Goal: Book appointment/travel/reservation

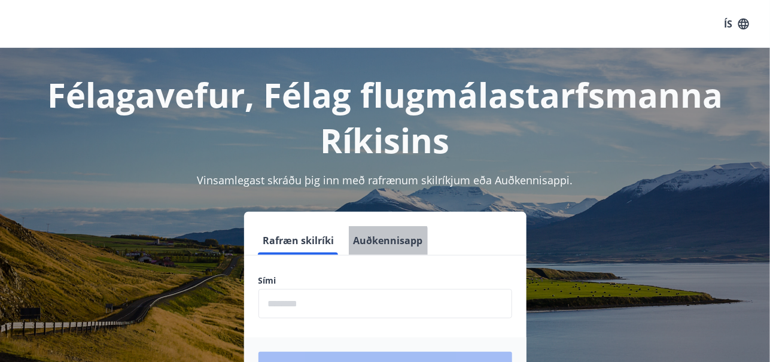
click at [379, 251] on button "Auðkennisapp" at bounding box center [388, 240] width 79 height 29
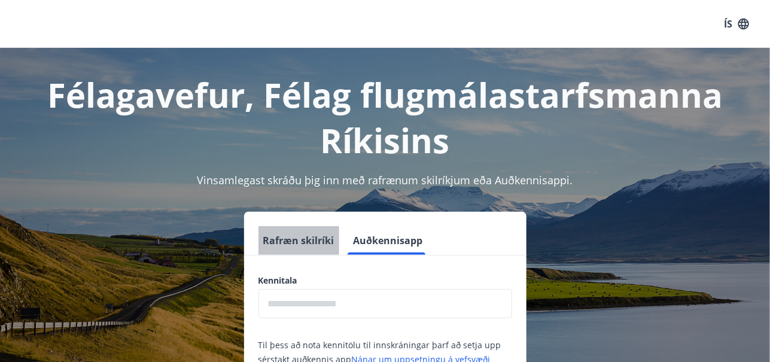
click at [316, 240] on button "Rafræn skilríki" at bounding box center [298, 240] width 81 height 29
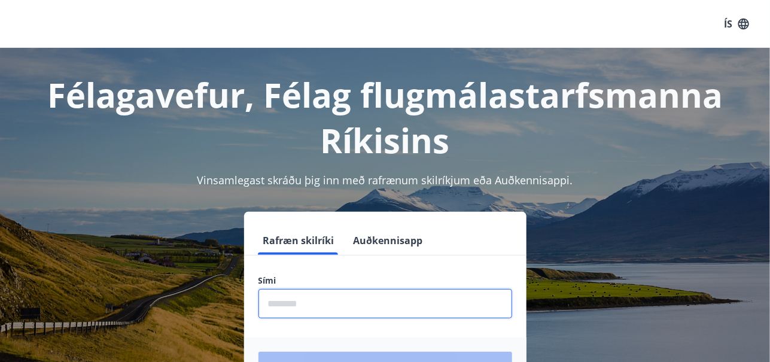
click at [311, 307] on input "phone" at bounding box center [385, 303] width 254 height 29
type input "********"
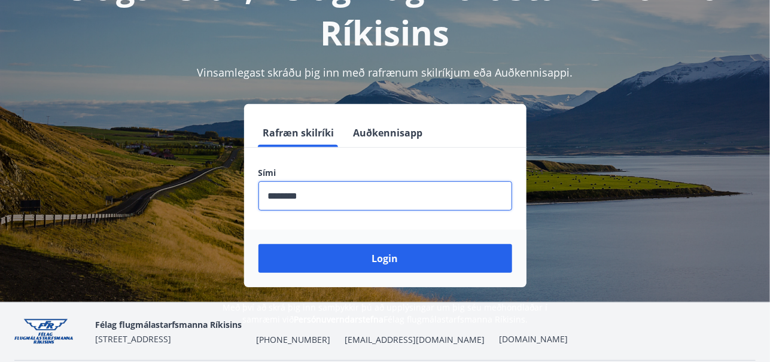
scroll to position [120, 0]
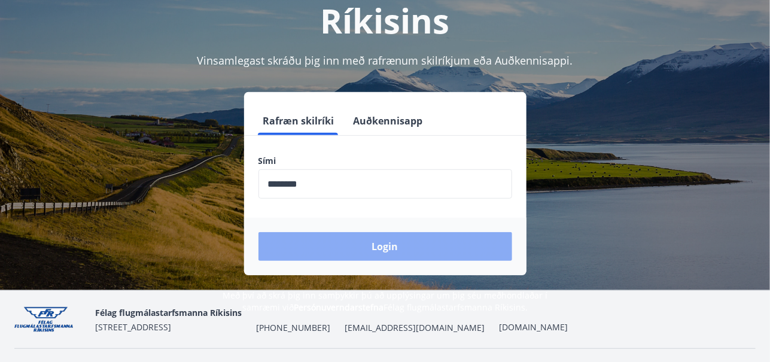
click at [373, 251] on button "Login" at bounding box center [385, 246] width 254 height 29
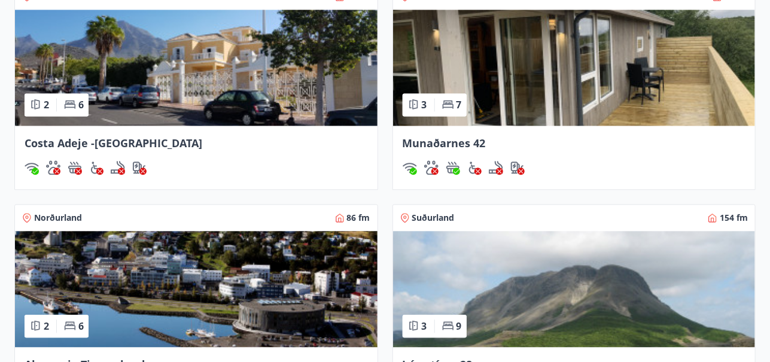
scroll to position [927, 0]
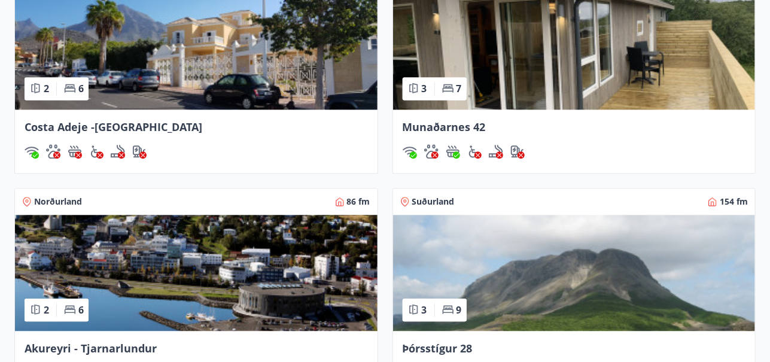
click at [272, 137] on div "Costa Adeje -[GEOGRAPHIC_DATA]" at bounding box center [196, 140] width 362 height 63
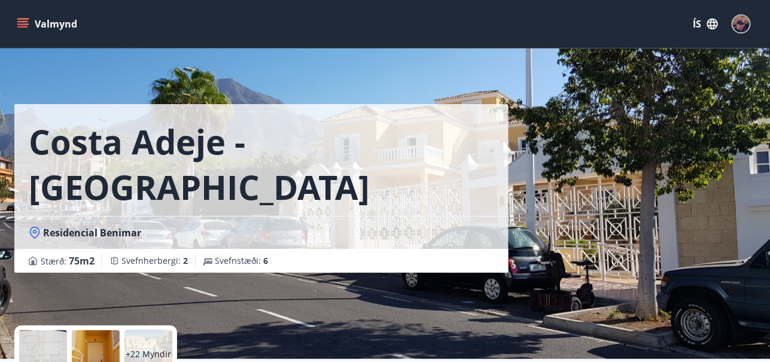
scroll to position [316, 0]
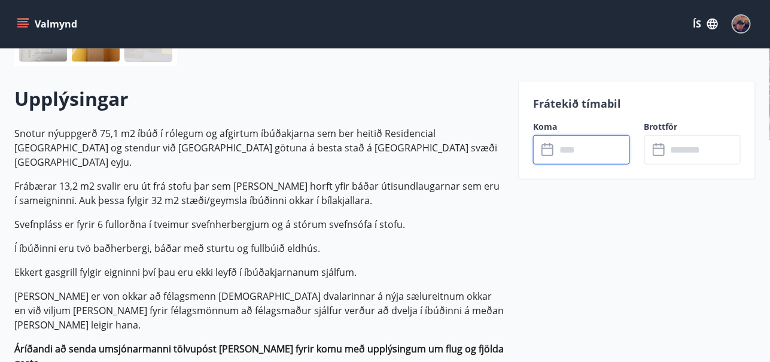
click at [568, 142] on input "text" at bounding box center [593, 149] width 74 height 29
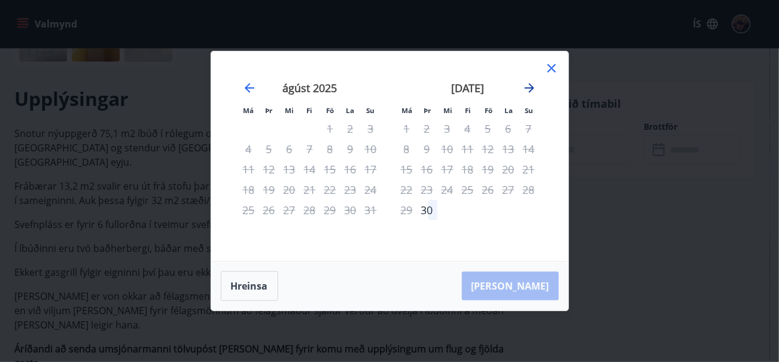
click at [530, 90] on icon "Move forward to switch to the next month." at bounding box center [529, 88] width 14 height 14
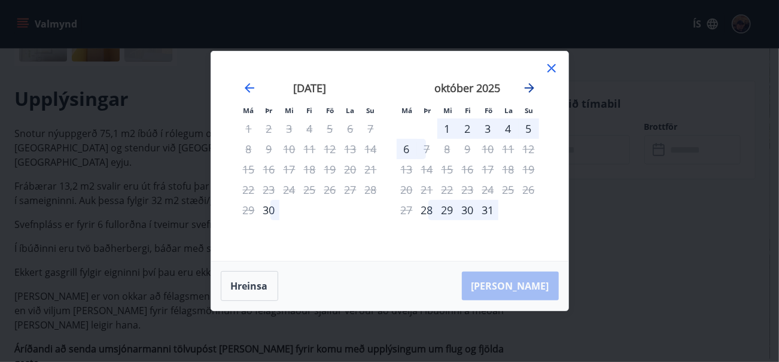
click at [530, 90] on icon "Move forward to switch to the next month." at bounding box center [529, 88] width 14 height 14
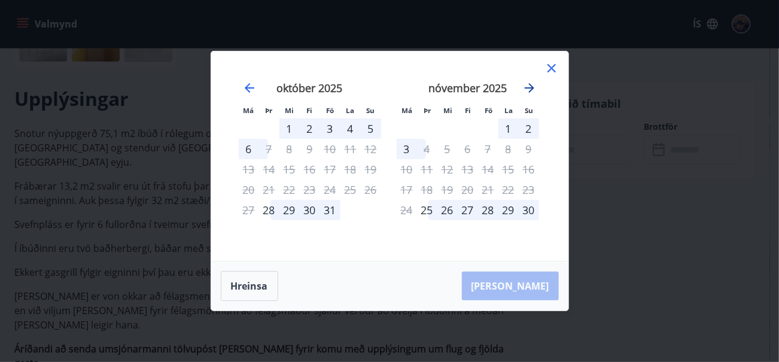
click at [530, 90] on icon "Move forward to switch to the next month." at bounding box center [529, 88] width 14 height 14
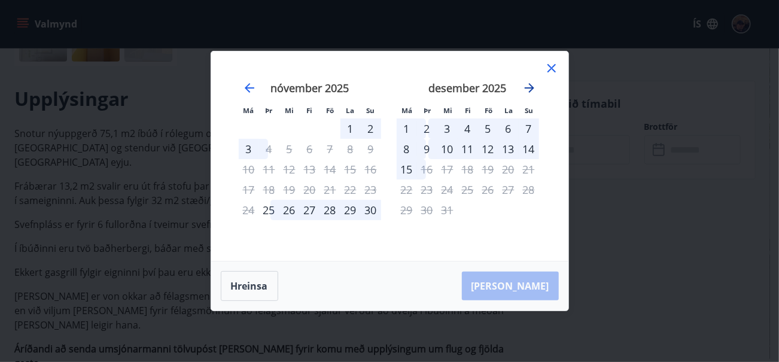
click at [530, 90] on icon "Move forward to switch to the next month." at bounding box center [529, 88] width 14 height 14
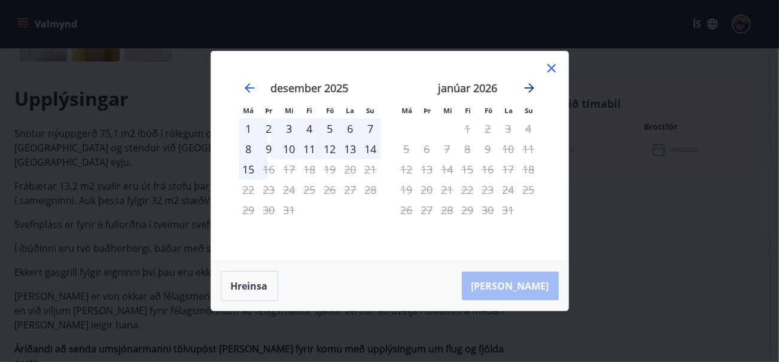
click at [530, 90] on icon "Move forward to switch to the next month." at bounding box center [529, 88] width 14 height 14
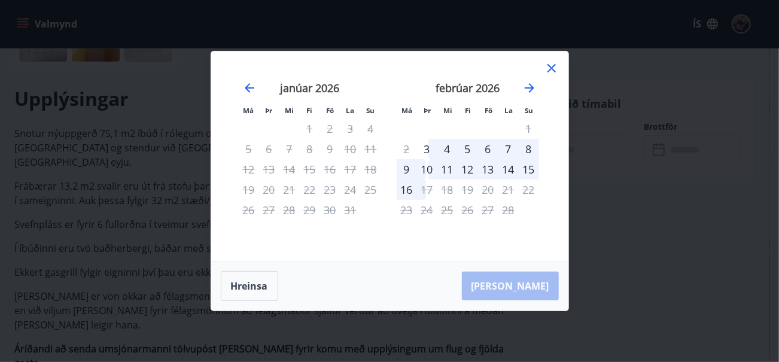
click at [466, 149] on div "5" at bounding box center [468, 149] width 20 height 20
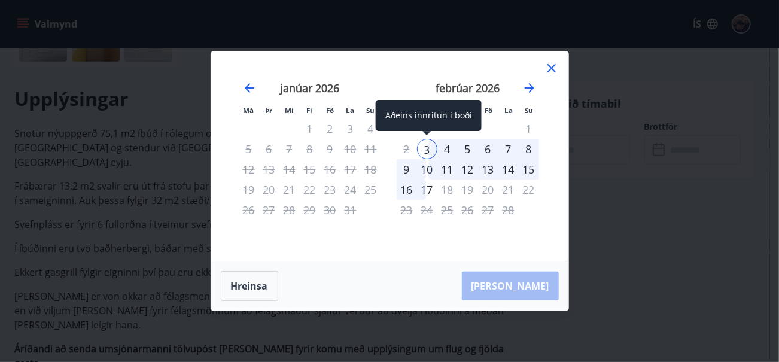
click at [430, 148] on div "3" at bounding box center [427, 149] width 20 height 20
click at [429, 149] on div "3" at bounding box center [427, 149] width 20 height 20
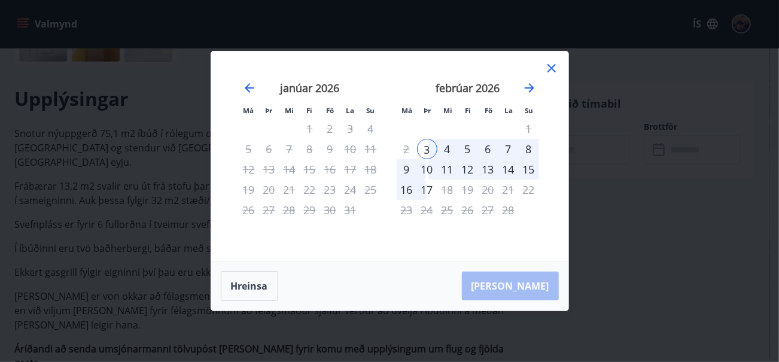
drag, startPoint x: 429, startPoint y: 149, endPoint x: 473, endPoint y: 157, distance: 44.5
click at [473, 157] on tr "2 3 4 5 6 7 8" at bounding box center [468, 149] width 142 height 20
click at [447, 151] on div "4" at bounding box center [447, 149] width 20 height 20
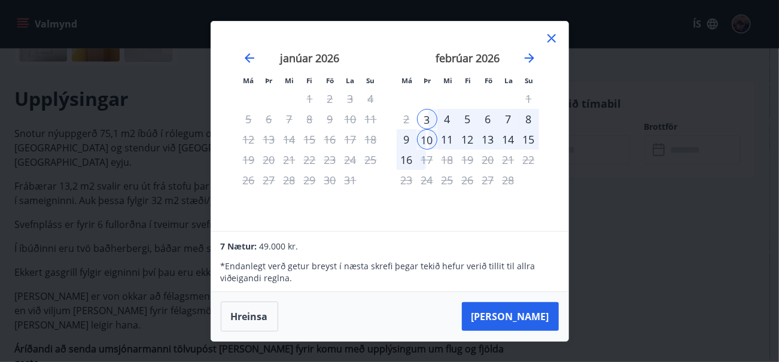
click at [409, 160] on div "16" at bounding box center [407, 160] width 20 height 20
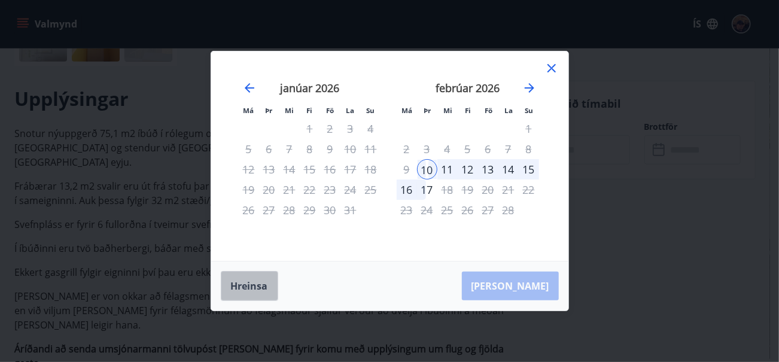
click at [237, 281] on button "Hreinsa" at bounding box center [249, 286] width 57 height 30
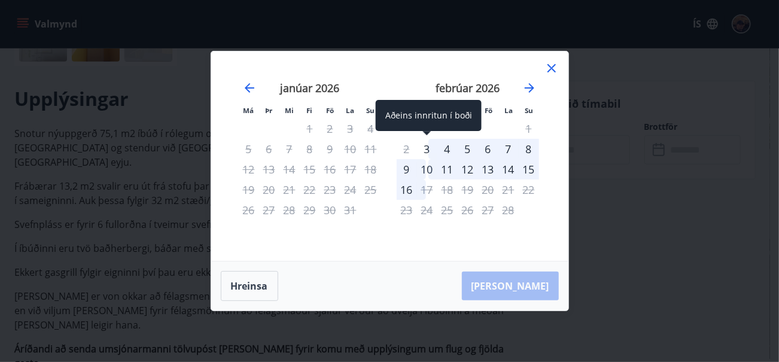
click at [428, 149] on div "3" at bounding box center [427, 149] width 20 height 20
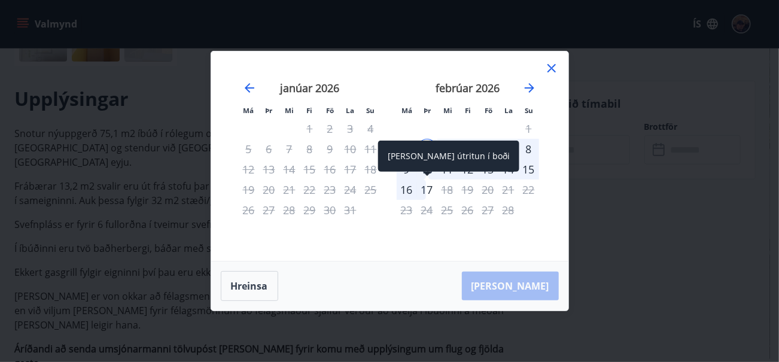
click at [426, 190] on div "17" at bounding box center [427, 189] width 20 height 20
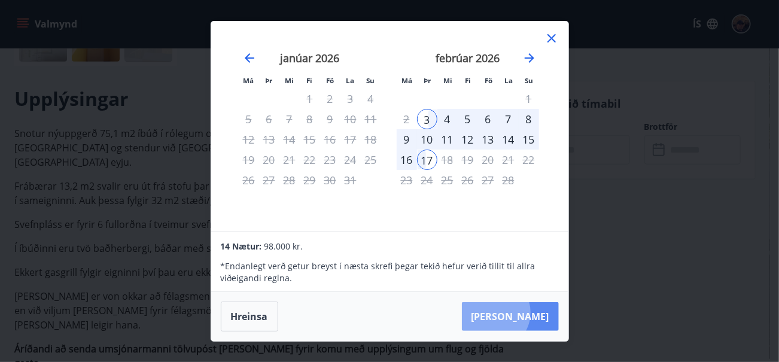
click at [531, 313] on button "[PERSON_NAME]" at bounding box center [510, 316] width 97 height 29
click at [536, 312] on button "[PERSON_NAME]" at bounding box center [510, 316] width 97 height 29
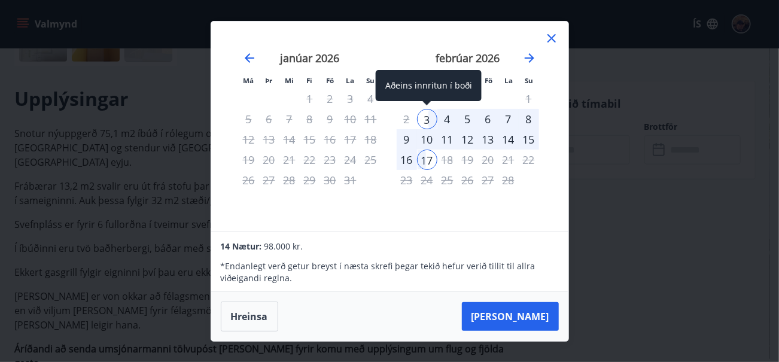
click at [429, 119] on div "3" at bounding box center [427, 119] width 20 height 20
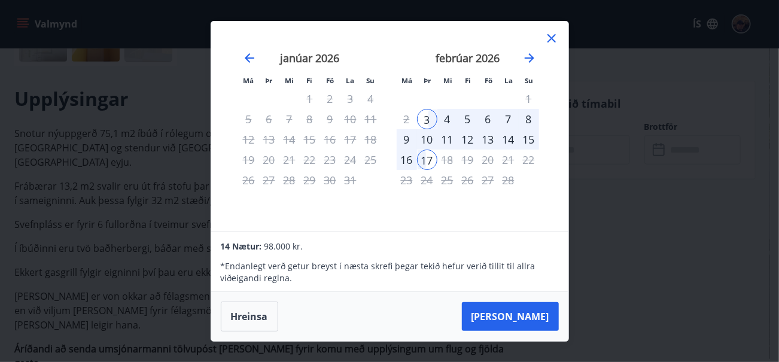
click at [428, 139] on div "10" at bounding box center [427, 139] width 20 height 20
click at [529, 58] on icon "Move forward to switch to the next month." at bounding box center [530, 58] width 10 height 10
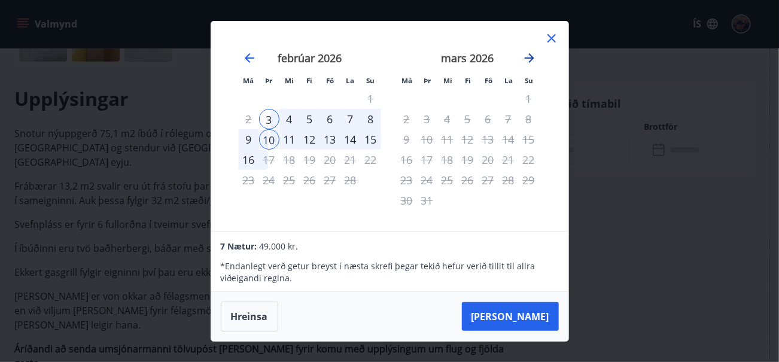
click at [529, 58] on icon "Move forward to switch to the next month." at bounding box center [530, 58] width 10 height 10
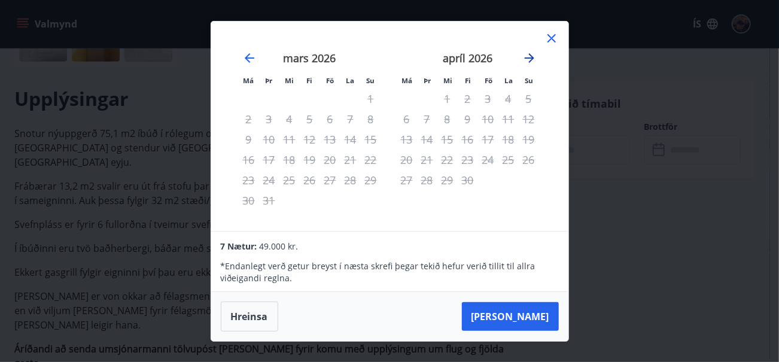
click at [529, 58] on icon "Move forward to switch to the next month." at bounding box center [530, 58] width 10 height 10
click at [252, 56] on icon "Move backward to switch to the previous month." at bounding box center [249, 58] width 14 height 14
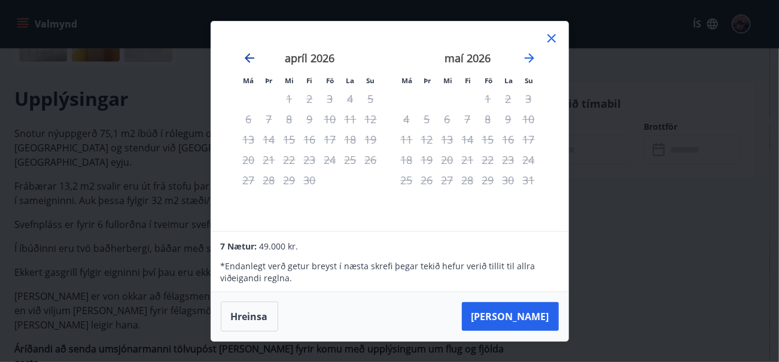
click at [252, 56] on icon "Move backward to switch to the previous month." at bounding box center [249, 58] width 14 height 14
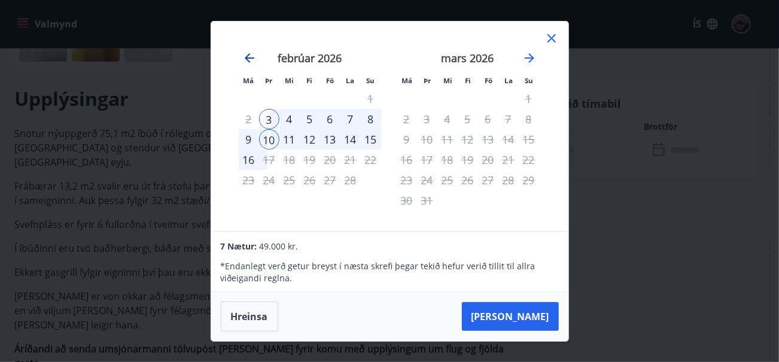
click at [250, 58] on icon "Move backward to switch to the previous month." at bounding box center [250, 58] width 10 height 10
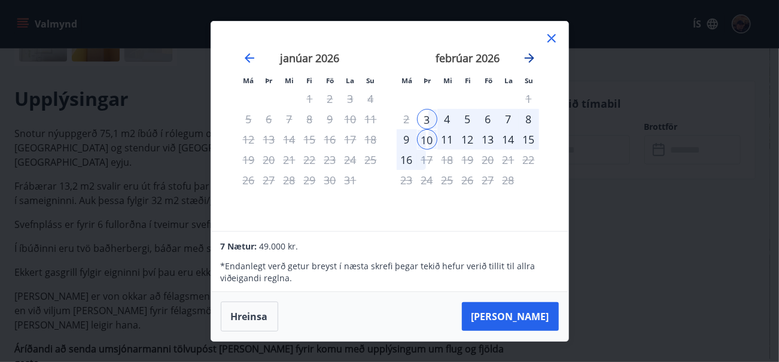
click at [532, 59] on icon "Move forward to switch to the next month." at bounding box center [530, 58] width 10 height 10
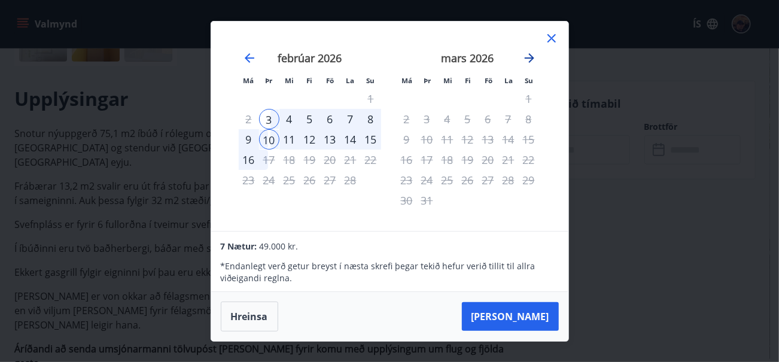
click at [532, 59] on icon "Move forward to switch to the next month." at bounding box center [530, 58] width 10 height 10
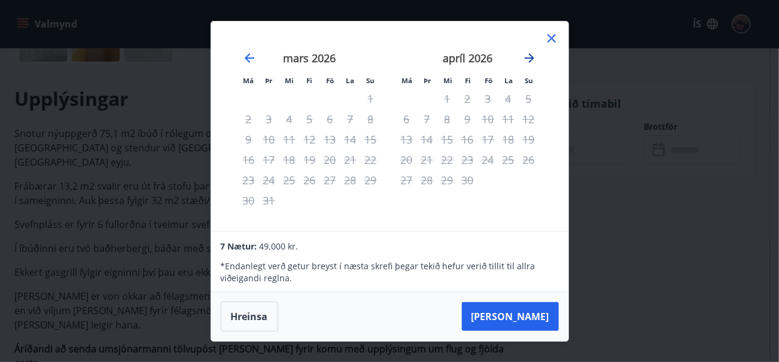
click at [532, 59] on icon "Move forward to switch to the next month." at bounding box center [530, 58] width 10 height 10
click at [245, 56] on icon "Move backward to switch to the previous month." at bounding box center [249, 58] width 14 height 14
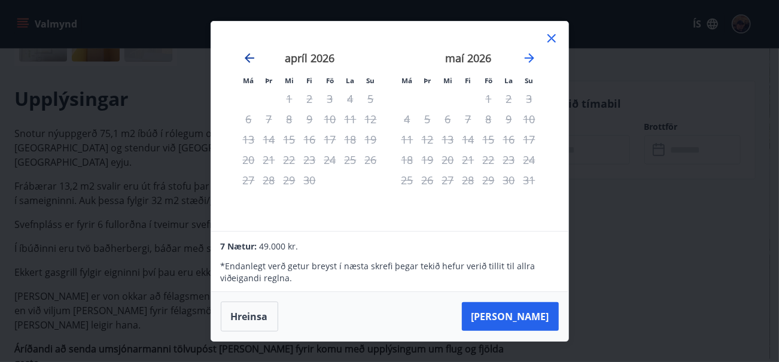
click at [245, 56] on icon "Move backward to switch to the previous month." at bounding box center [249, 58] width 14 height 14
click at [248, 59] on icon "Move backward to switch to the previous month." at bounding box center [250, 58] width 10 height 10
click at [250, 57] on icon "Move backward to switch to the previous month." at bounding box center [249, 58] width 14 height 14
click at [247, 60] on icon "Move backward to switch to the previous month." at bounding box center [250, 58] width 10 height 10
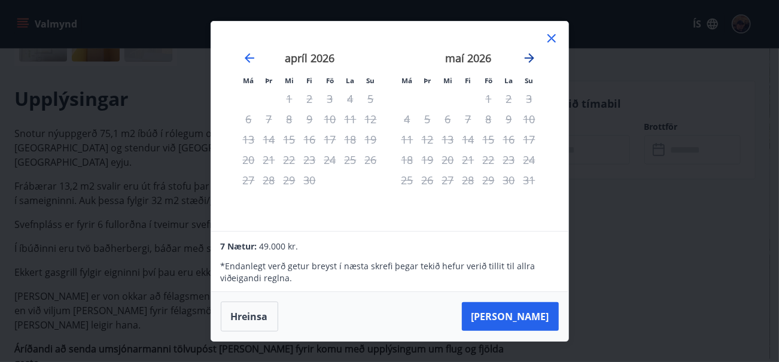
click at [529, 59] on icon "Move forward to switch to the next month." at bounding box center [529, 58] width 14 height 14
click at [245, 57] on icon "Move backward to switch to the previous month." at bounding box center [249, 58] width 14 height 14
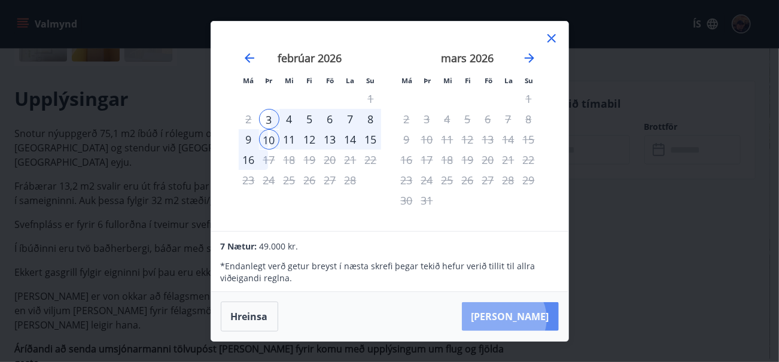
click at [540, 319] on button "[PERSON_NAME]" at bounding box center [510, 316] width 97 height 29
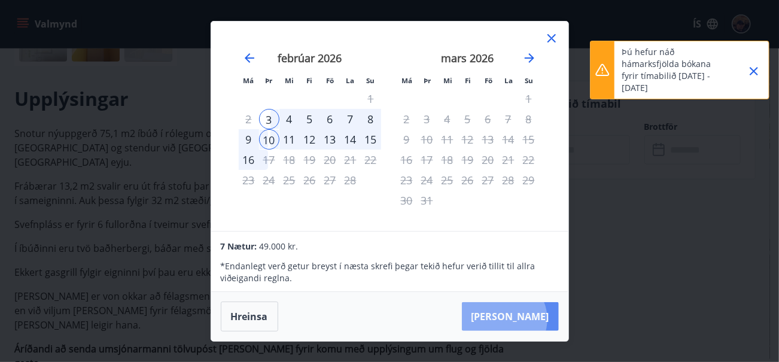
click at [540, 319] on button "[PERSON_NAME]" at bounding box center [510, 316] width 97 height 29
click at [659, 71] on p "Þú hefur náð hámarksfjölda bókana fyrir tímabilið [DATE] - [DATE]" at bounding box center [673, 70] width 105 height 48
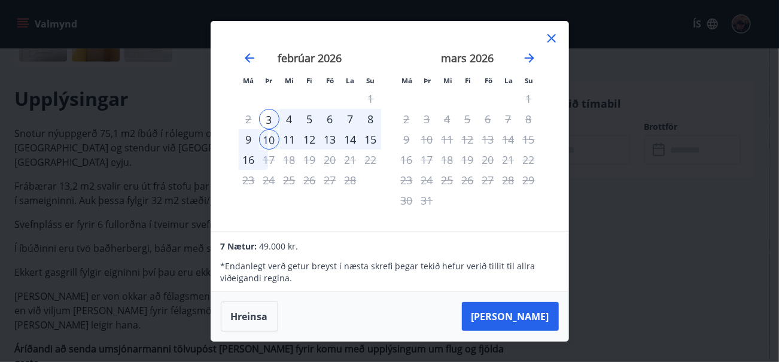
click at [552, 38] on icon at bounding box center [551, 38] width 8 height 8
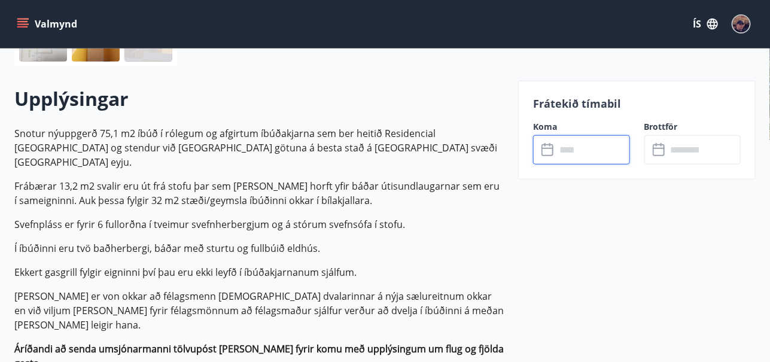
click at [572, 147] on input "text" at bounding box center [593, 149] width 74 height 29
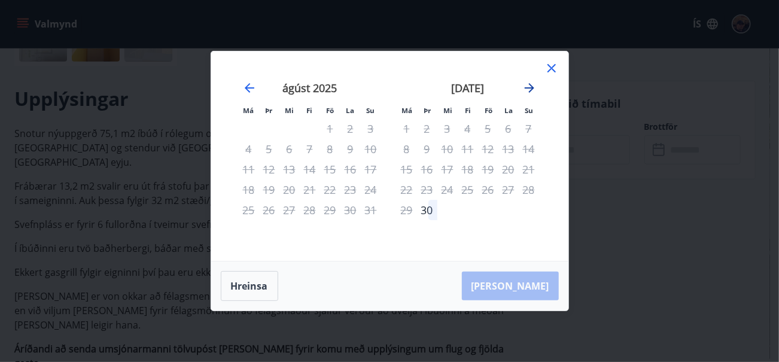
click at [530, 87] on icon "Move forward to switch to the next month." at bounding box center [529, 88] width 14 height 14
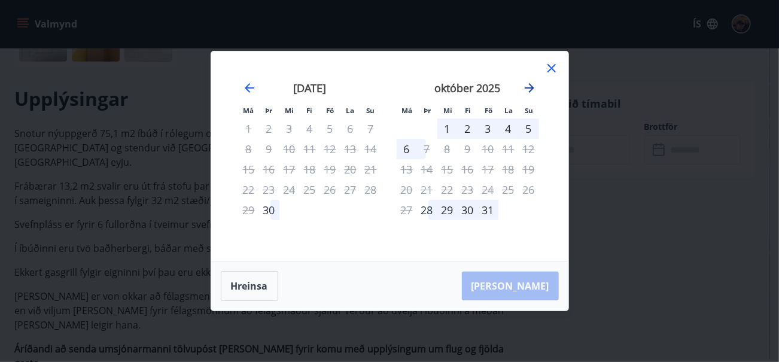
click at [530, 87] on icon "Move forward to switch to the next month." at bounding box center [529, 88] width 14 height 14
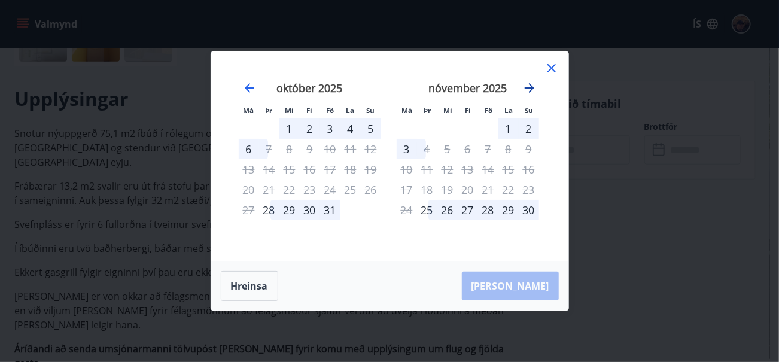
click at [530, 87] on icon "Move forward to switch to the next month." at bounding box center [529, 88] width 14 height 14
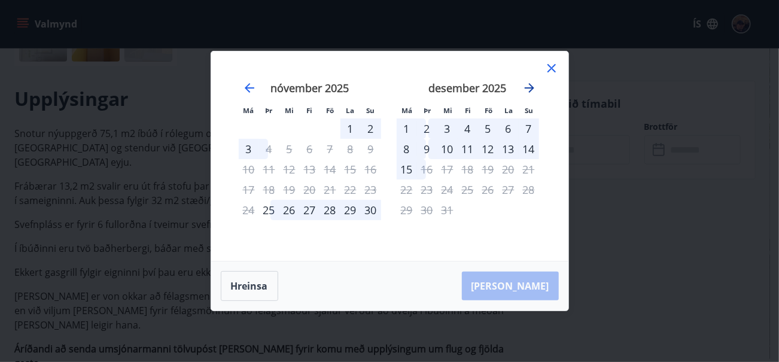
click at [532, 88] on icon "Move forward to switch to the next month." at bounding box center [530, 88] width 10 height 10
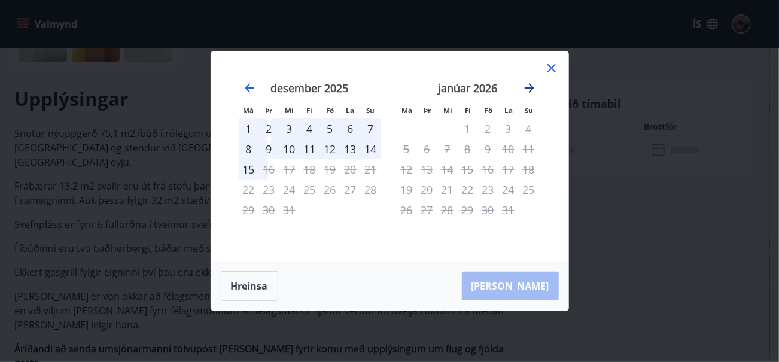
click at [532, 88] on icon "Move forward to switch to the next month." at bounding box center [530, 88] width 10 height 10
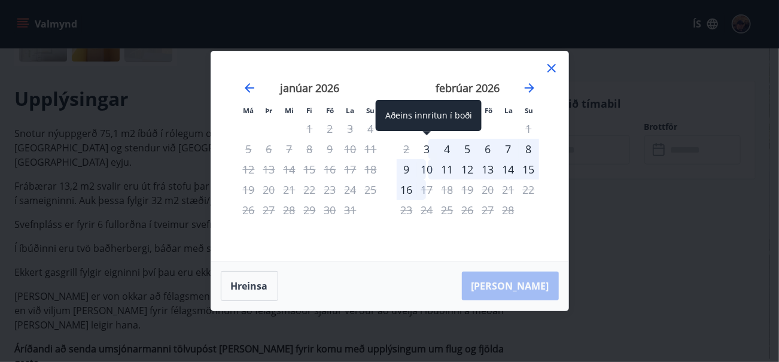
click at [428, 148] on div "3" at bounding box center [427, 149] width 20 height 20
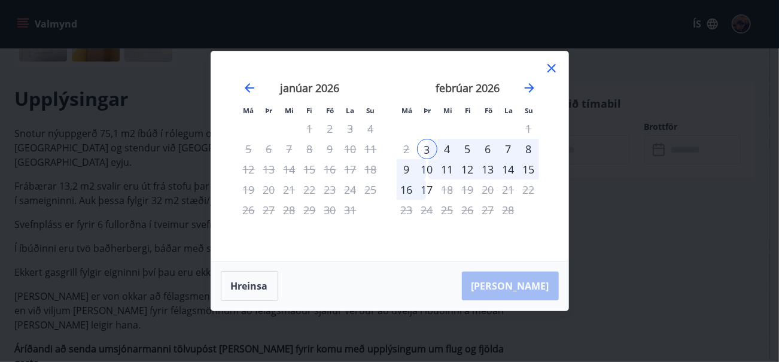
click at [426, 167] on div "10" at bounding box center [427, 169] width 20 height 20
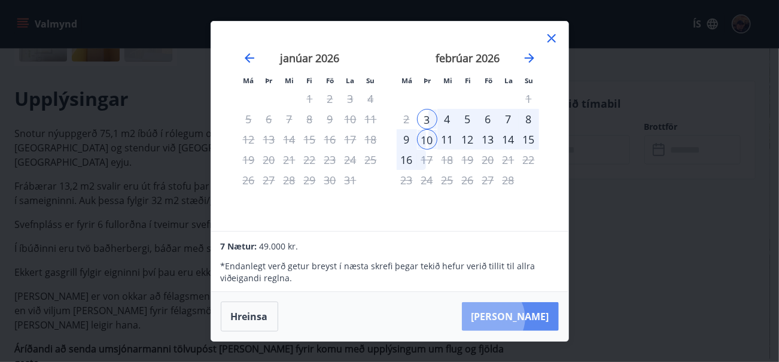
click at [526, 318] on button "[PERSON_NAME]" at bounding box center [510, 316] width 97 height 29
click at [531, 314] on button "[PERSON_NAME]" at bounding box center [510, 316] width 97 height 29
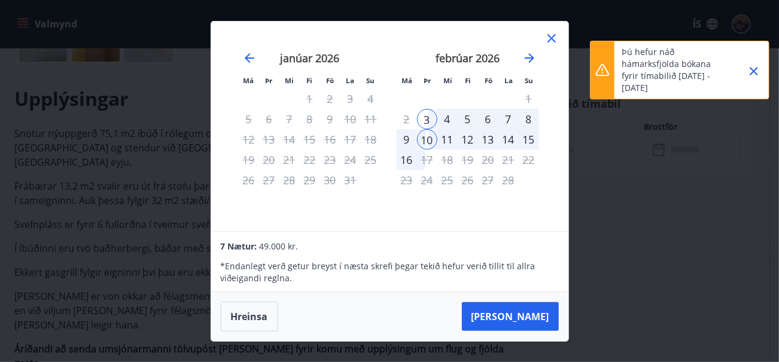
click at [755, 68] on icon "Close" at bounding box center [753, 71] width 8 height 8
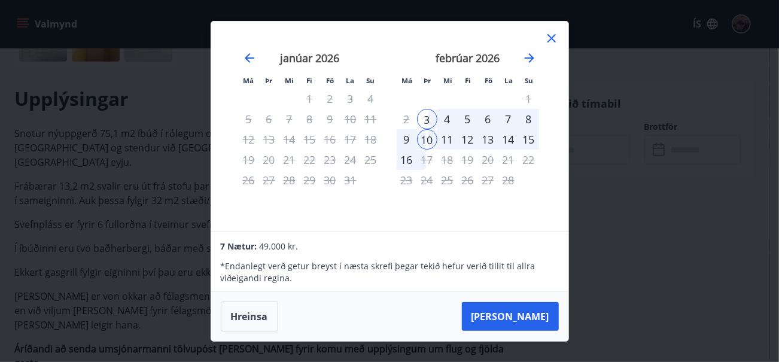
click at [552, 36] on icon at bounding box center [551, 38] width 14 height 14
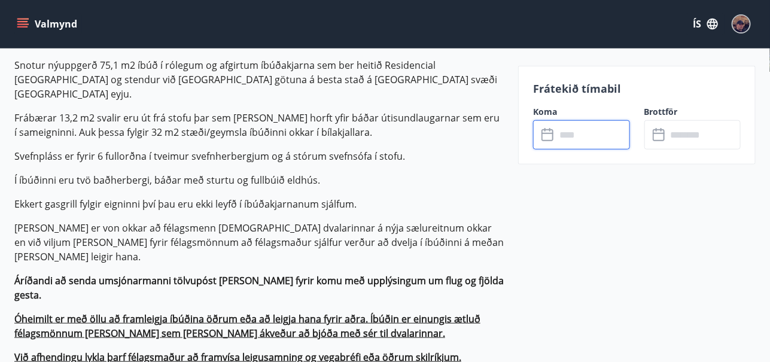
scroll to position [0, 0]
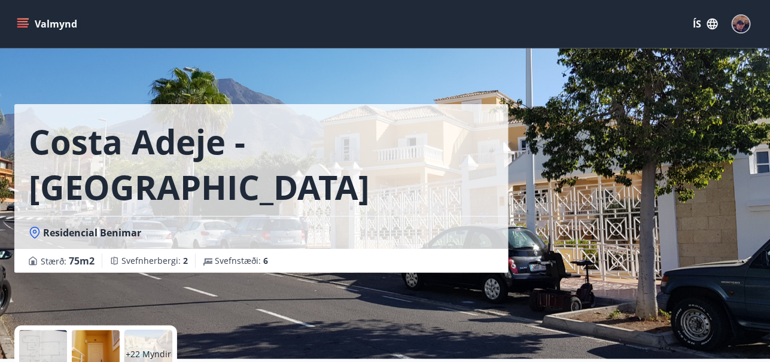
click at [19, 24] on icon "menu" at bounding box center [23, 23] width 13 height 1
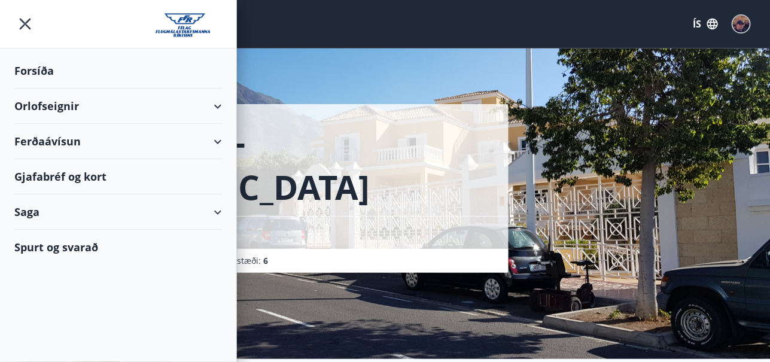
click at [72, 109] on div "Orlofseignir" at bounding box center [118, 106] width 208 height 35
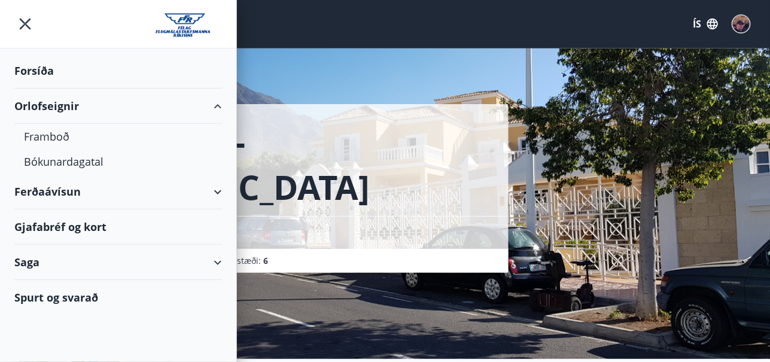
click at [53, 297] on div "Spurt og svarað" at bounding box center [118, 297] width 208 height 35
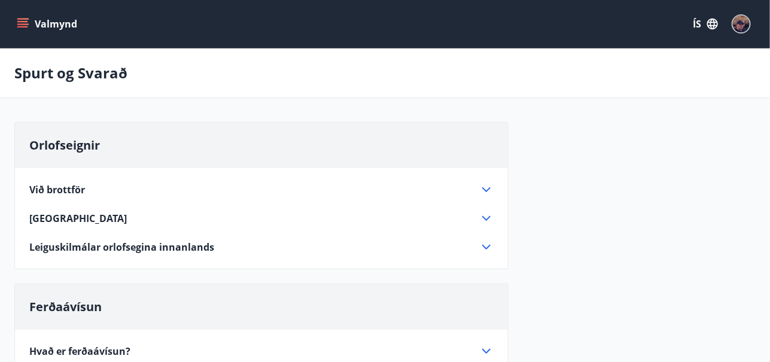
click at [488, 218] on icon at bounding box center [486, 218] width 8 height 5
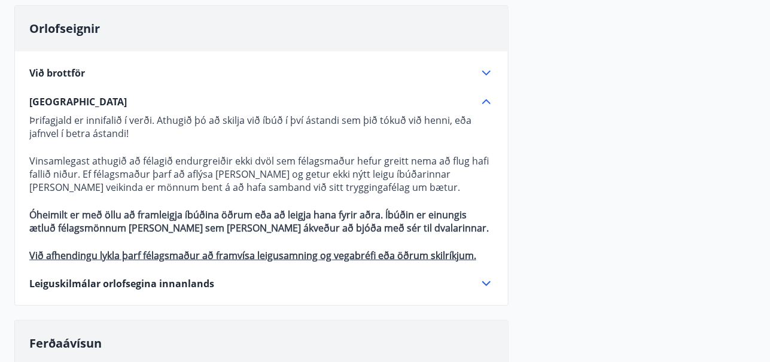
scroll to position [112, 0]
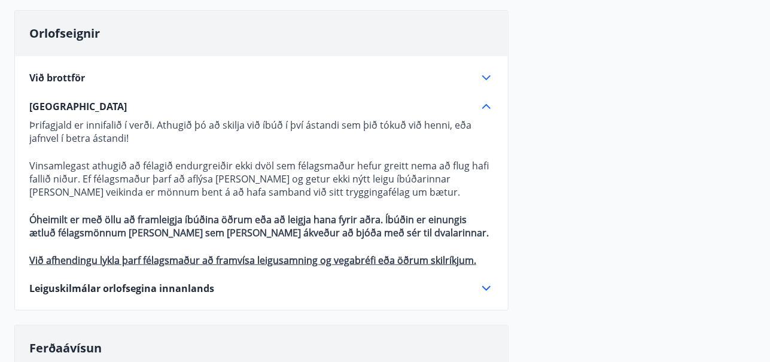
click at [485, 110] on icon at bounding box center [486, 106] width 14 height 14
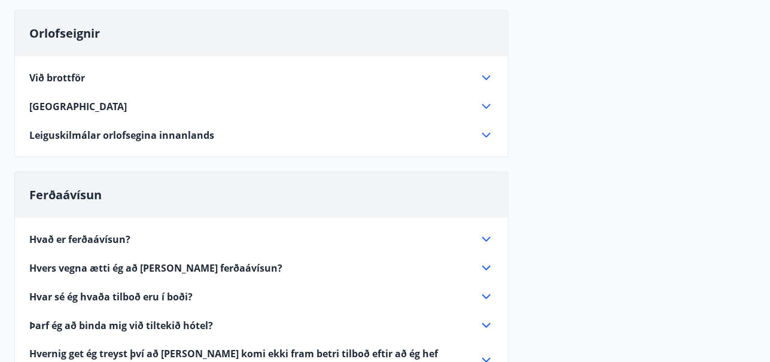
scroll to position [0, 0]
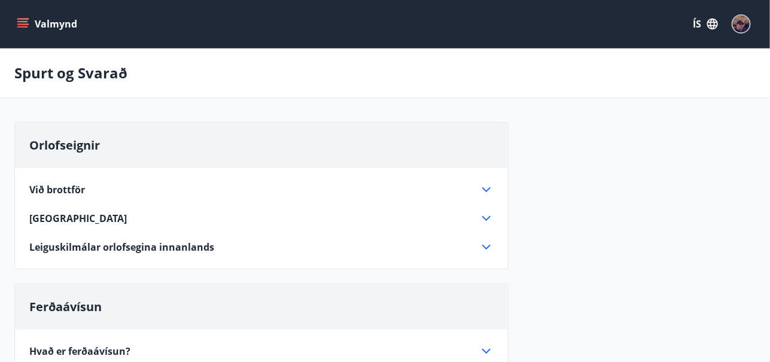
click at [19, 22] on icon "menu" at bounding box center [22, 21] width 11 height 1
click at [309, 71] on div "Spurt og Svarað" at bounding box center [385, 73] width 770 height 50
click at [23, 21] on icon "menu" at bounding box center [22, 21] width 11 height 1
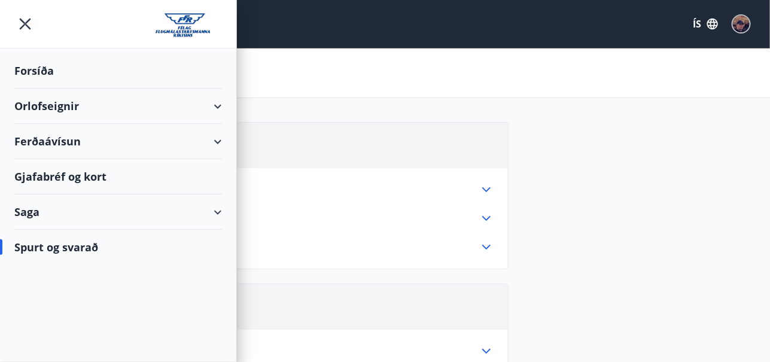
click at [25, 68] on div "Forsíða" at bounding box center [118, 70] width 208 height 35
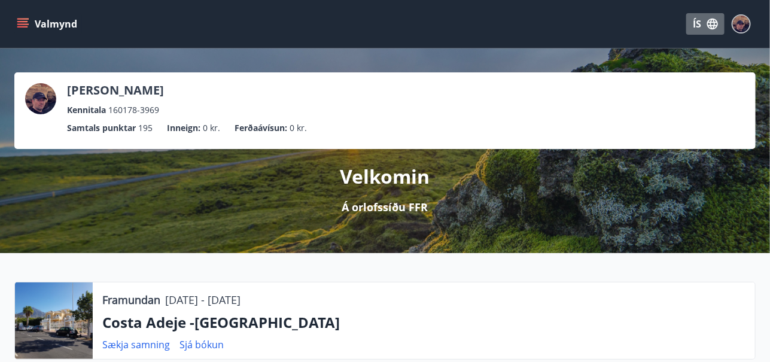
click at [714, 25] on icon "button" at bounding box center [712, 24] width 11 height 11
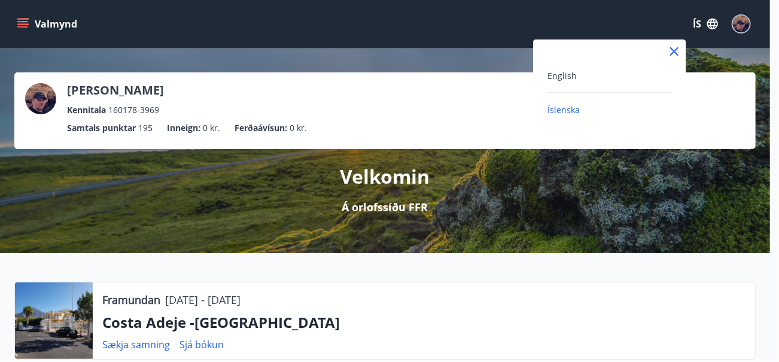
click at [714, 25] on div at bounding box center [389, 181] width 779 height 362
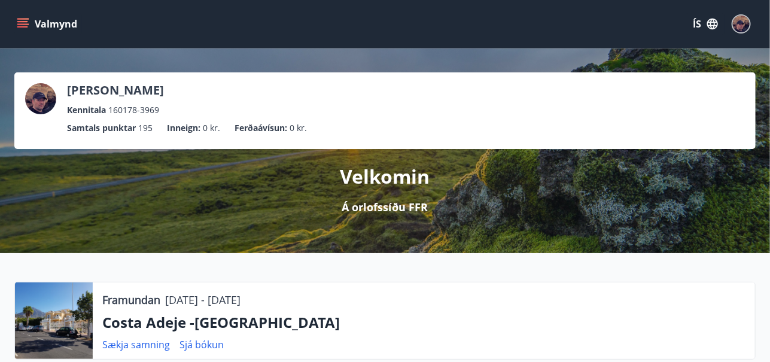
click at [33, 26] on button "Valmynd" at bounding box center [48, 24] width 68 height 22
click at [451, 67] on div "[PERSON_NAME] Kennitala 160178-3969 Samtals punktar 195 Inneign : 0 kr. Ferðaáv…" at bounding box center [385, 150] width 770 height 205
click at [285, 327] on p "Costa Adeje -[GEOGRAPHIC_DATA]" at bounding box center [423, 322] width 643 height 20
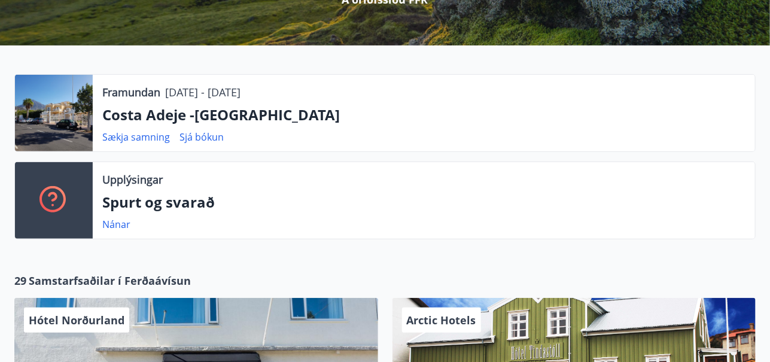
scroll to position [206, 0]
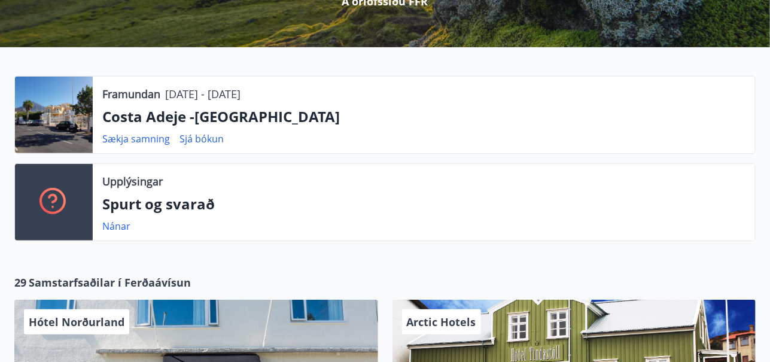
click at [266, 126] on div "Framundan [DATE] - [DATE] [GEOGRAPHIC_DATA] -[GEOGRAPHIC_DATA] Sækja samning Sj…" at bounding box center [424, 115] width 662 height 77
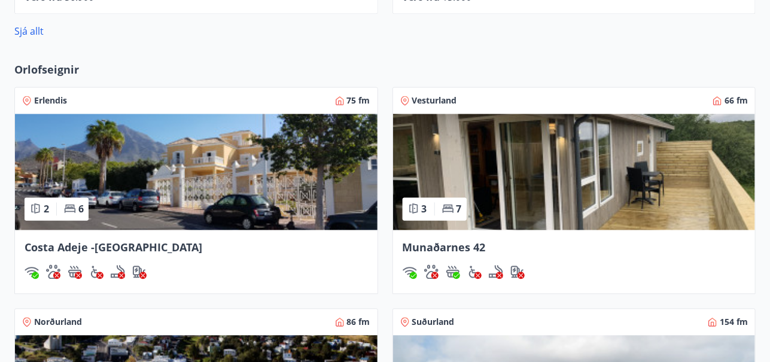
scroll to position [808, 0]
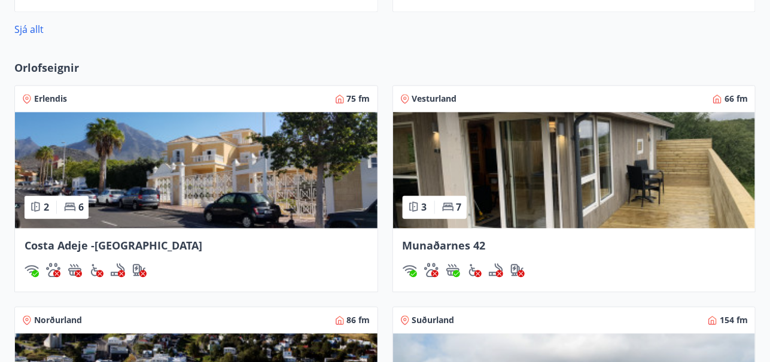
click at [210, 252] on div "Costa Adeje -[GEOGRAPHIC_DATA]" at bounding box center [196, 259] width 362 height 63
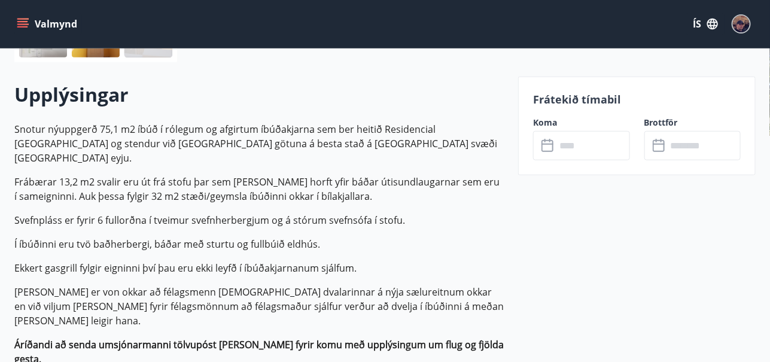
scroll to position [324, 0]
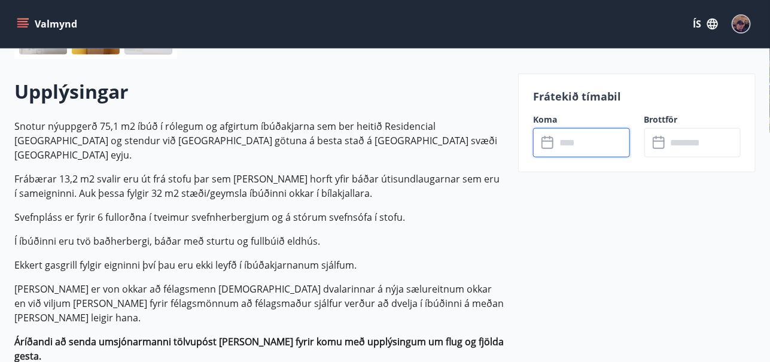
click at [583, 134] on input "text" at bounding box center [593, 142] width 74 height 29
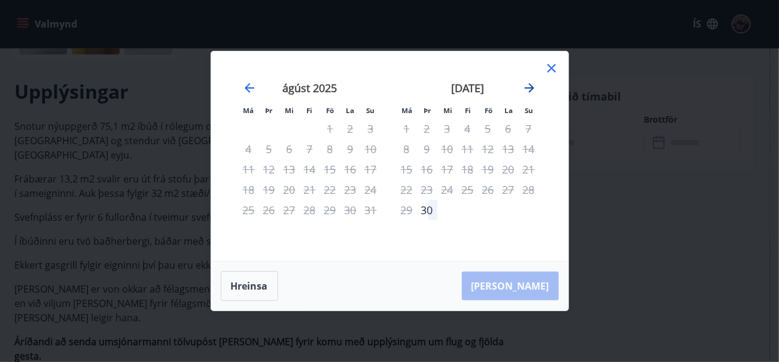
click at [528, 87] on icon "Move forward to switch to the next month." at bounding box center [529, 88] width 14 height 14
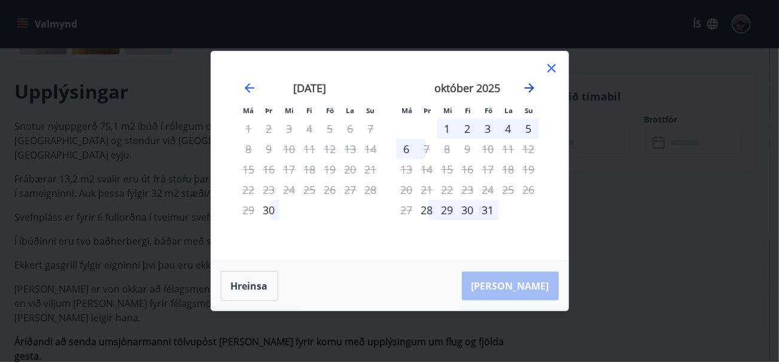
click at [528, 87] on icon "Move forward to switch to the next month." at bounding box center [529, 88] width 14 height 14
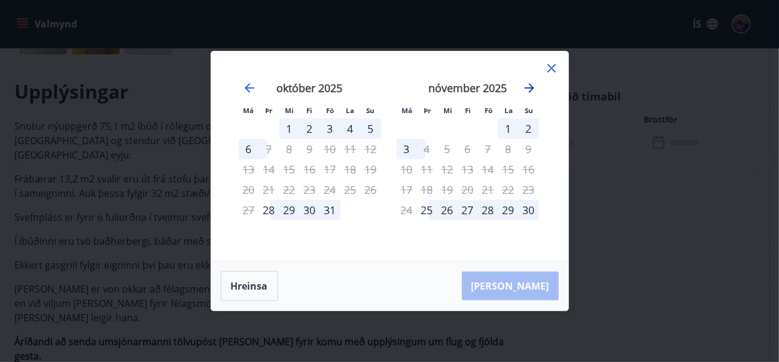
click at [528, 87] on icon "Move forward to switch to the next month." at bounding box center [529, 88] width 14 height 14
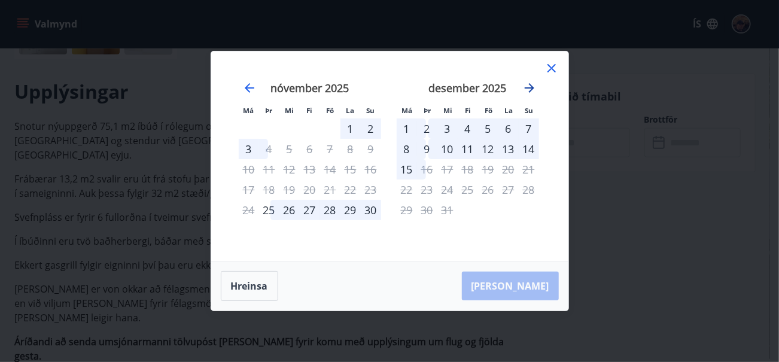
click at [528, 87] on icon "Move forward to switch to the next month." at bounding box center [529, 88] width 14 height 14
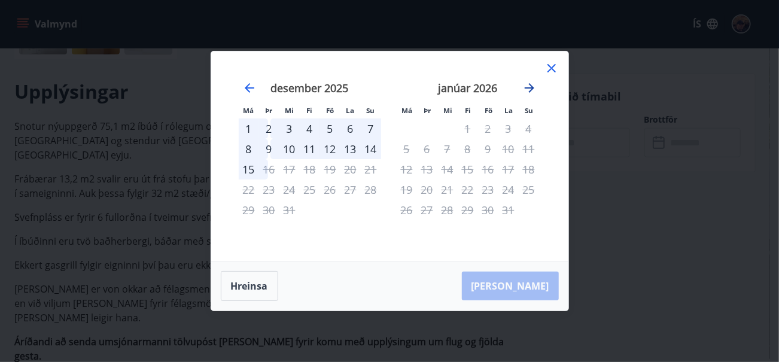
click at [528, 87] on icon "Move forward to switch to the next month." at bounding box center [529, 88] width 14 height 14
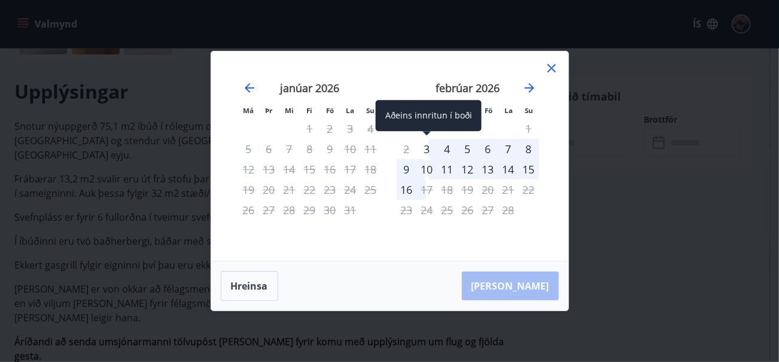
click at [426, 149] on div "3" at bounding box center [427, 149] width 20 height 20
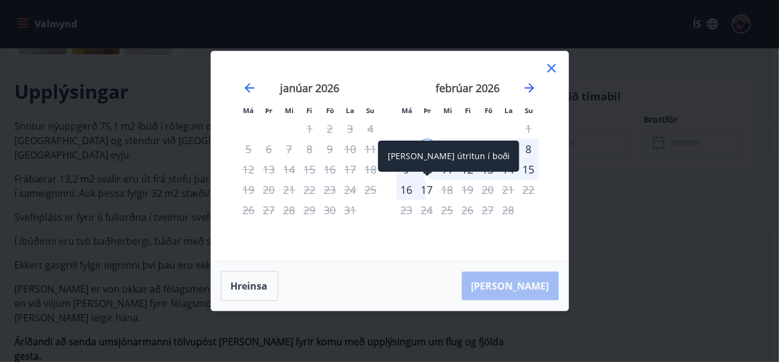
click at [423, 187] on div "17" at bounding box center [427, 189] width 20 height 20
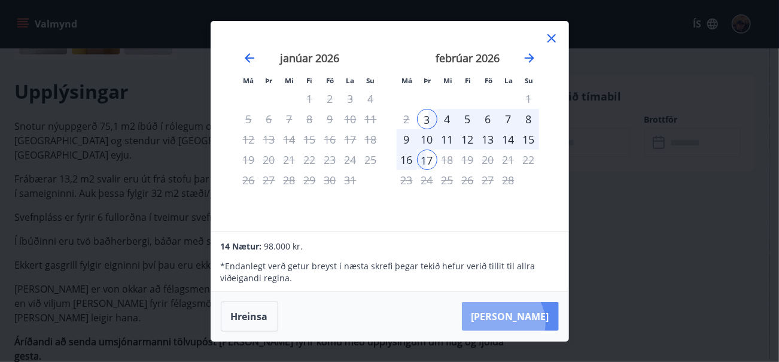
click at [538, 323] on button "[PERSON_NAME]" at bounding box center [510, 316] width 97 height 29
click at [552, 38] on icon at bounding box center [551, 38] width 2 height 2
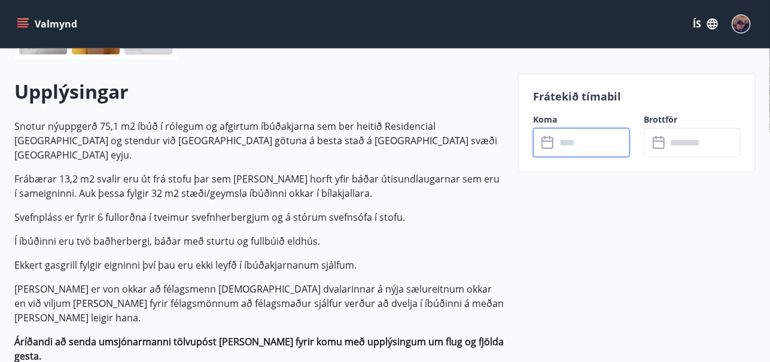
scroll to position [7, 0]
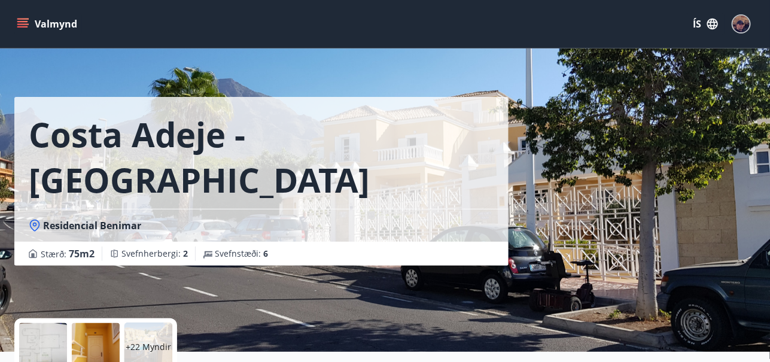
click at [28, 19] on icon "menu" at bounding box center [23, 19] width 13 height 1
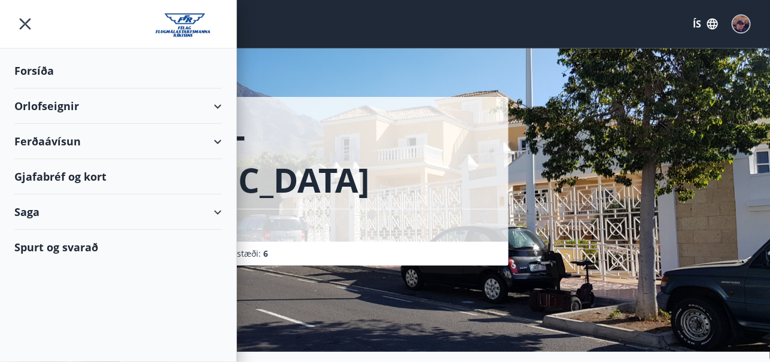
click at [218, 211] on div "Saga" at bounding box center [118, 211] width 208 height 35
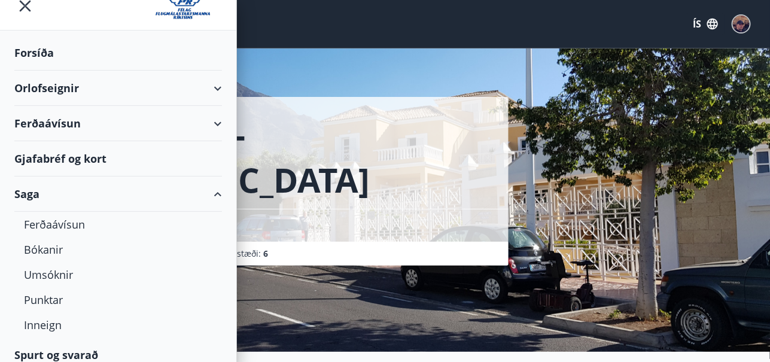
scroll to position [26, 0]
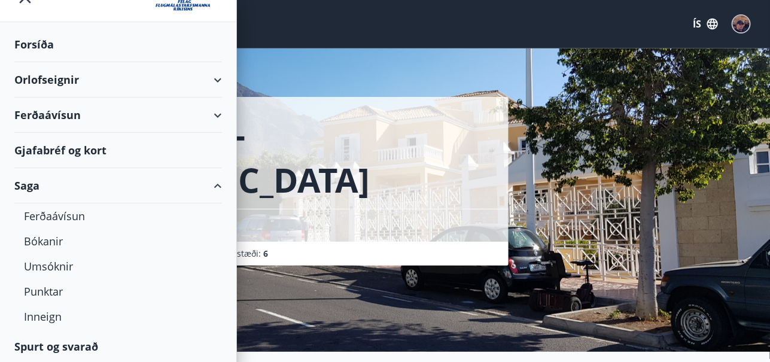
click at [206, 181] on div "Saga" at bounding box center [118, 185] width 208 height 35
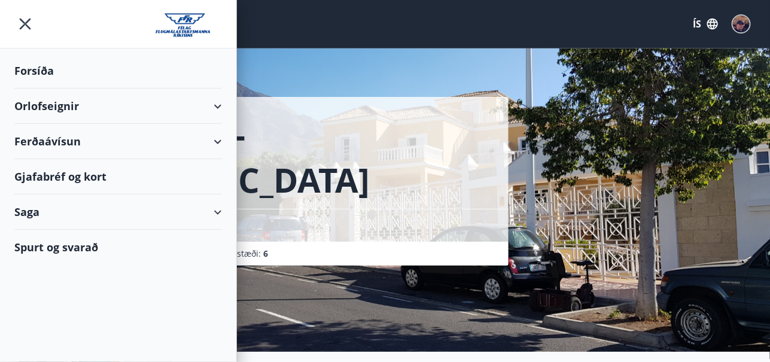
scroll to position [0, 0]
click at [215, 105] on div "Orlofseignir" at bounding box center [118, 106] width 208 height 35
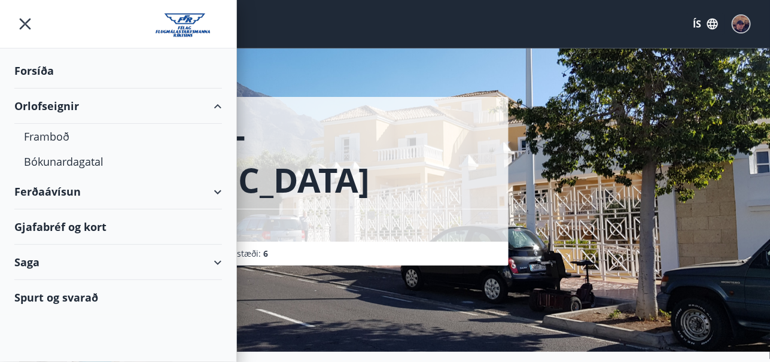
click at [212, 105] on div "Orlofseignir" at bounding box center [118, 106] width 208 height 35
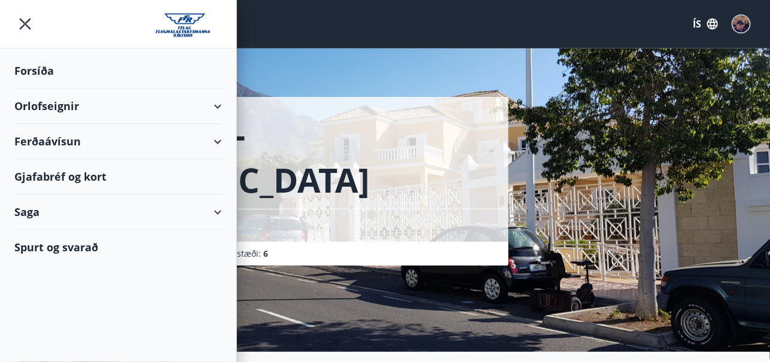
click at [68, 241] on div "Spurt og svarað" at bounding box center [118, 247] width 208 height 35
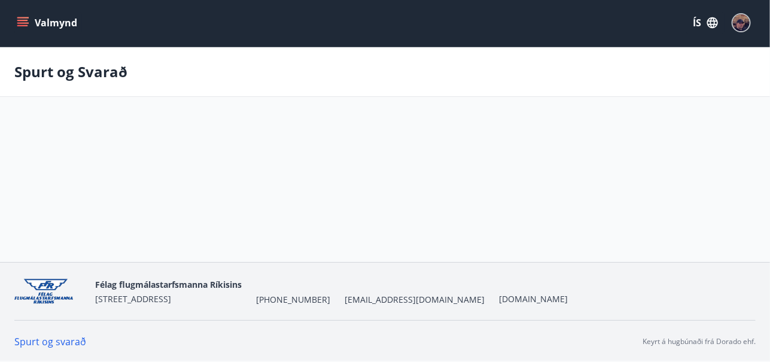
scroll to position [7, 0]
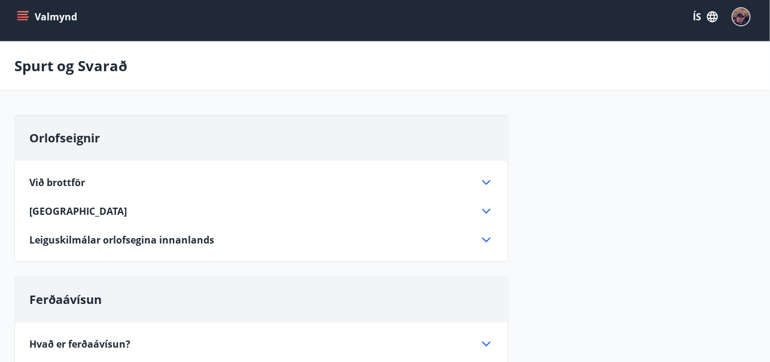
click at [485, 239] on icon at bounding box center [486, 239] width 8 height 5
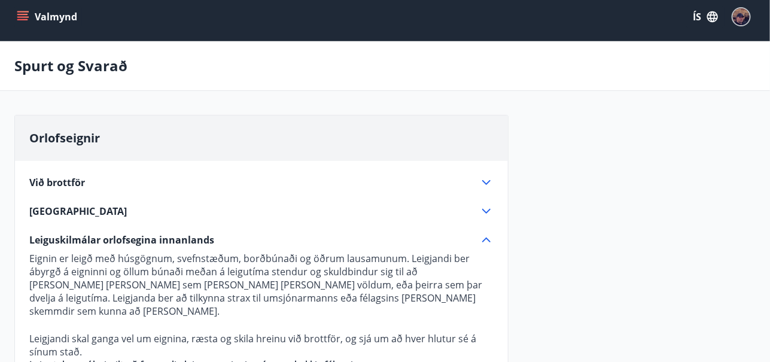
click at [485, 239] on icon at bounding box center [486, 240] width 14 height 14
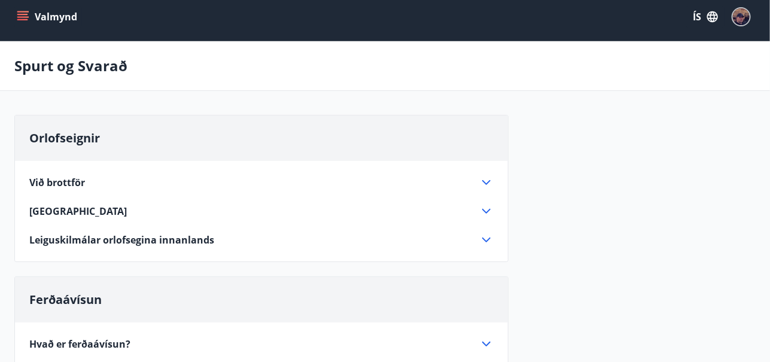
click at [485, 208] on icon at bounding box center [486, 211] width 14 height 14
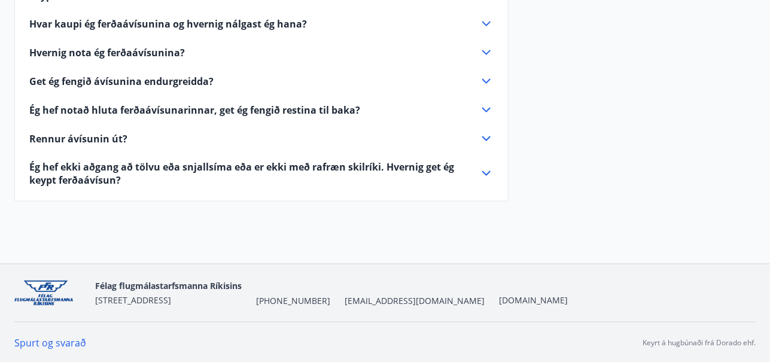
scroll to position [0, 0]
